Goal: Browse casually

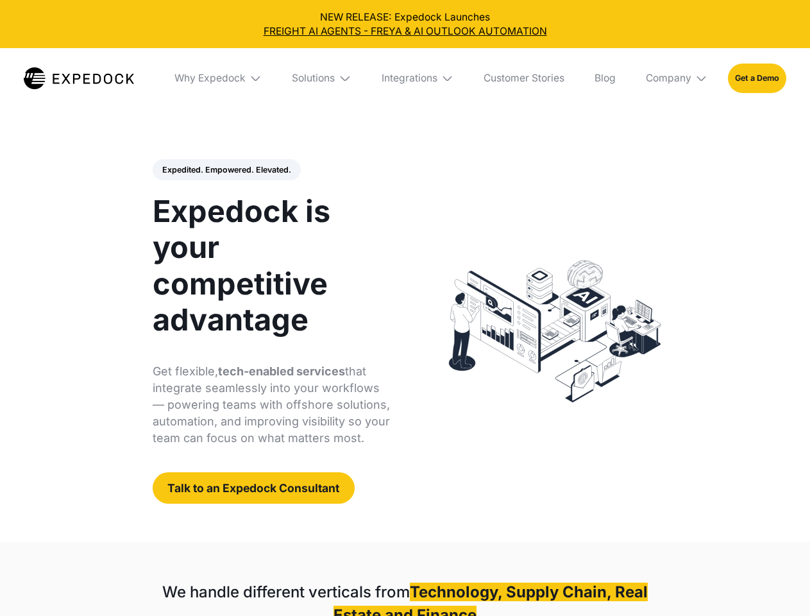
select select
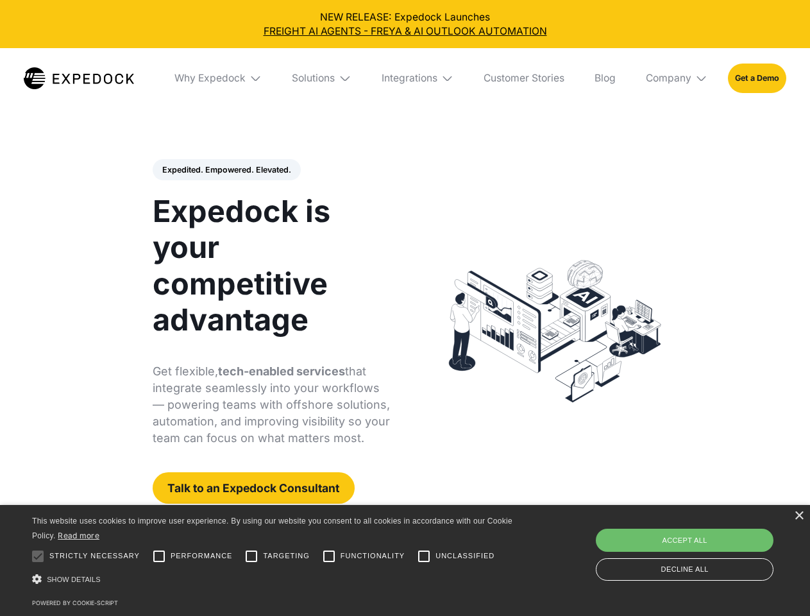
click at [405, 78] on div "Integrations" at bounding box center [410, 78] width 56 height 13
click at [219, 78] on div "Why Expedock" at bounding box center [199, 78] width 71 height 13
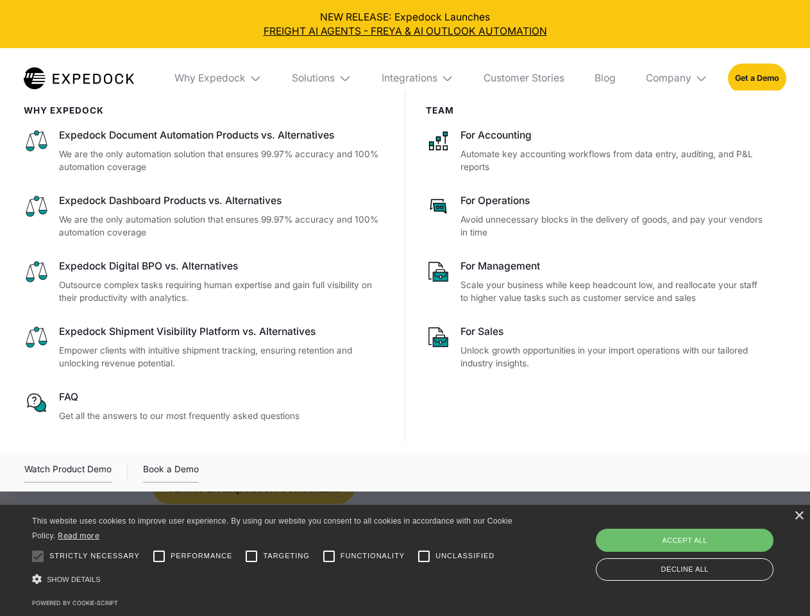
click at [323, 78] on div "Solutions" at bounding box center [313, 78] width 43 height 13
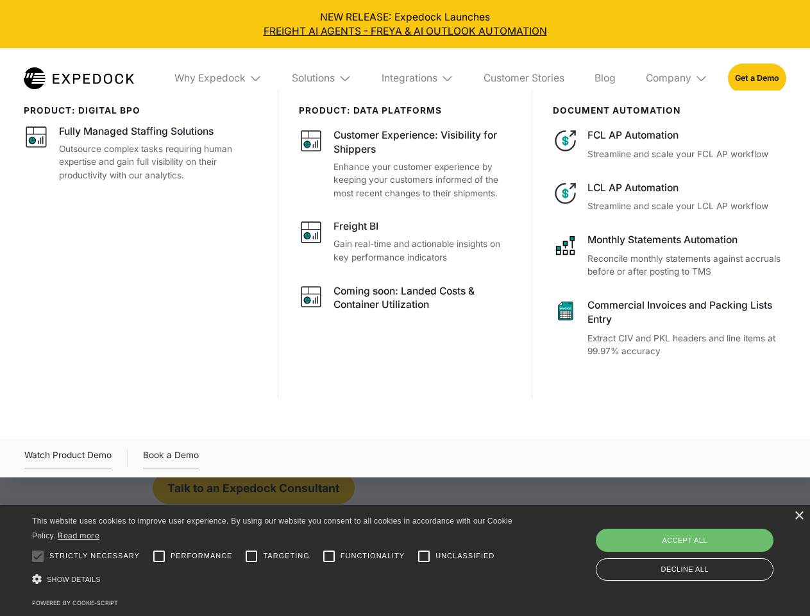
click at [418, 78] on div "Integrations" at bounding box center [410, 78] width 56 height 13
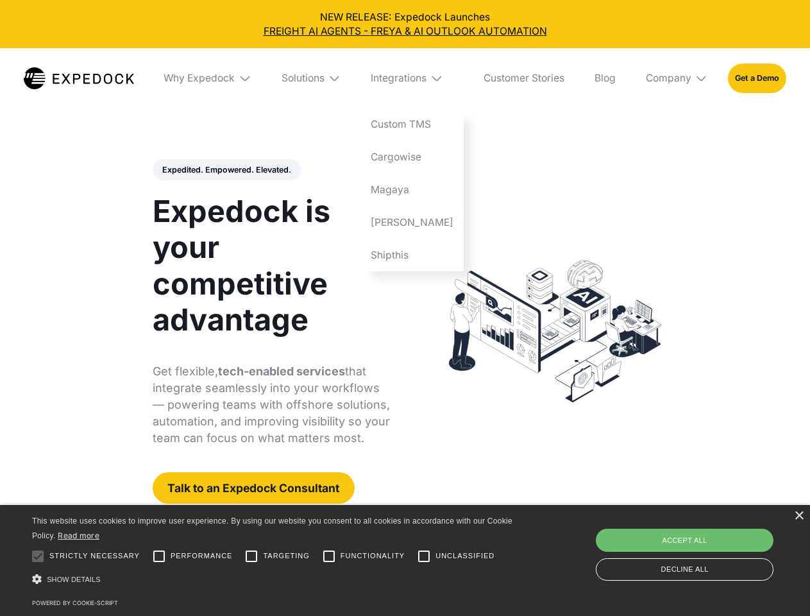
click at [677, 78] on div "Company" at bounding box center [669, 78] width 46 height 13
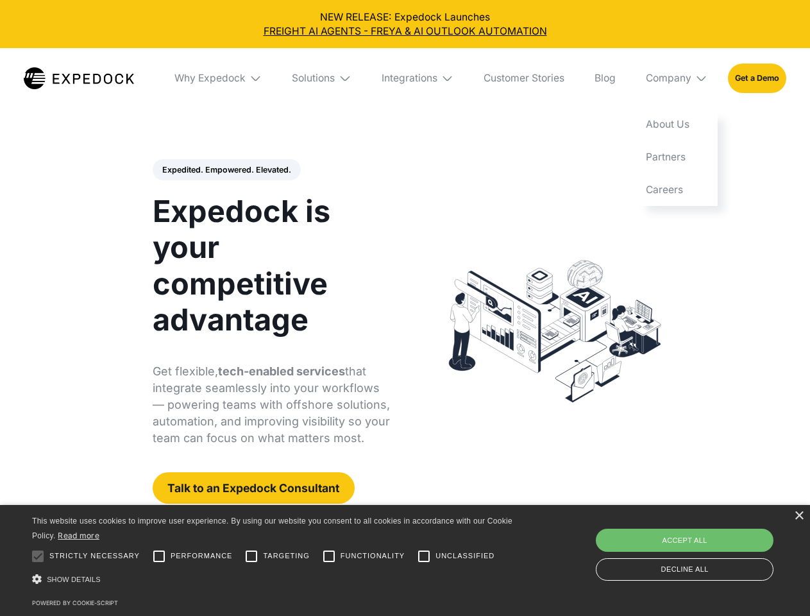
click at [226, 170] on div "Expedited. Empowered. Elevated. Automate Freight Document Extraction at 99.97% …" at bounding box center [272, 331] width 238 height 345
click at [38, 556] on div at bounding box center [38, 556] width 26 height 26
click at [159, 556] on input "Performance" at bounding box center [159, 556] width 26 height 26
checkbox input "true"
click at [251, 556] on input "Targeting" at bounding box center [252, 556] width 26 height 26
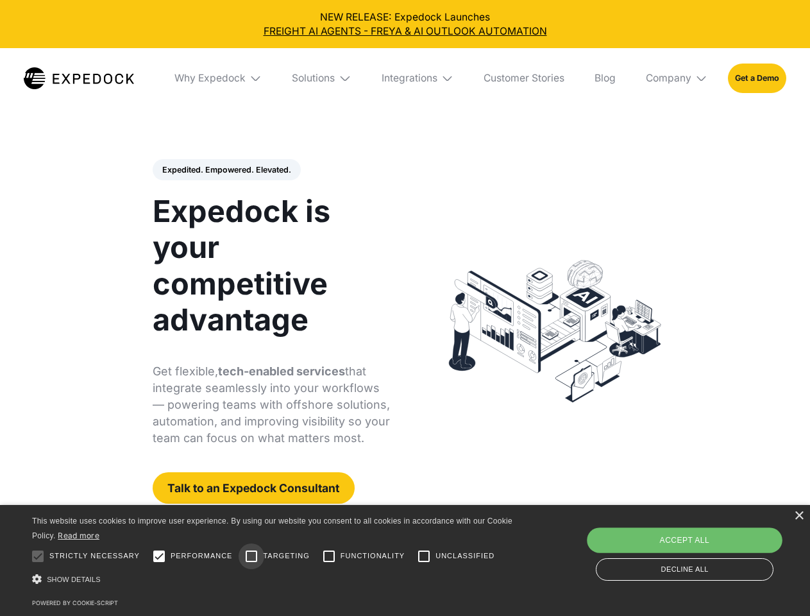
checkbox input "true"
click at [329, 556] on input "Functionality" at bounding box center [329, 556] width 26 height 26
checkbox input "true"
